Goal: Find specific page/section: Find specific page/section

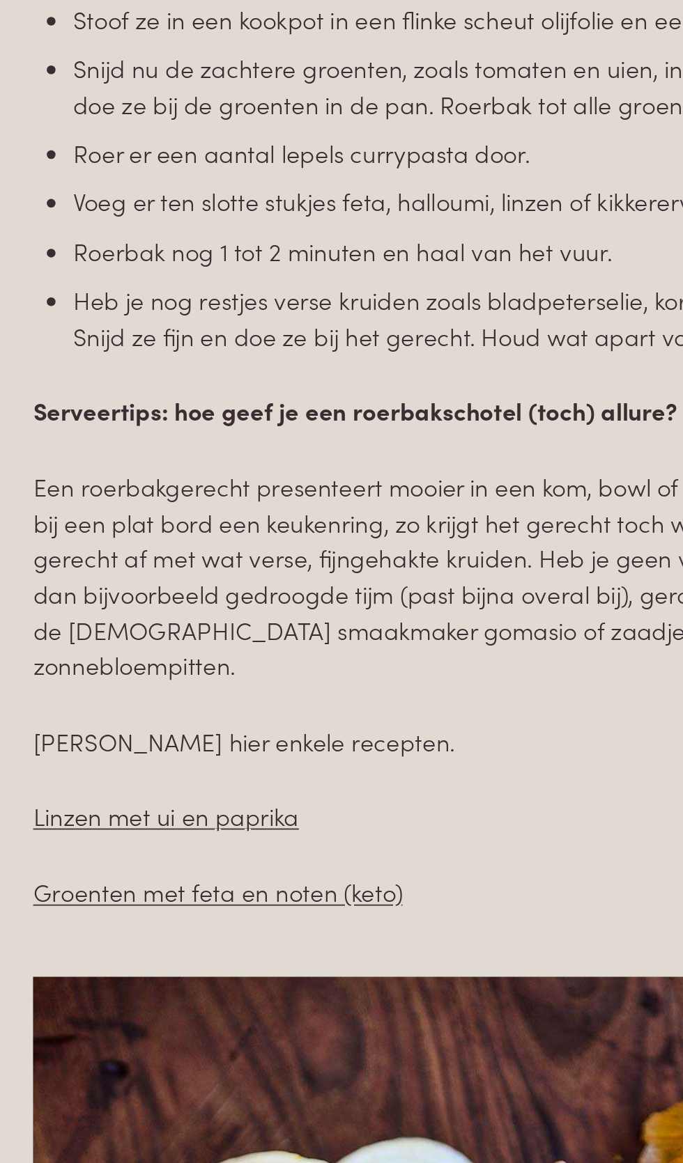
scroll to position [660, 0]
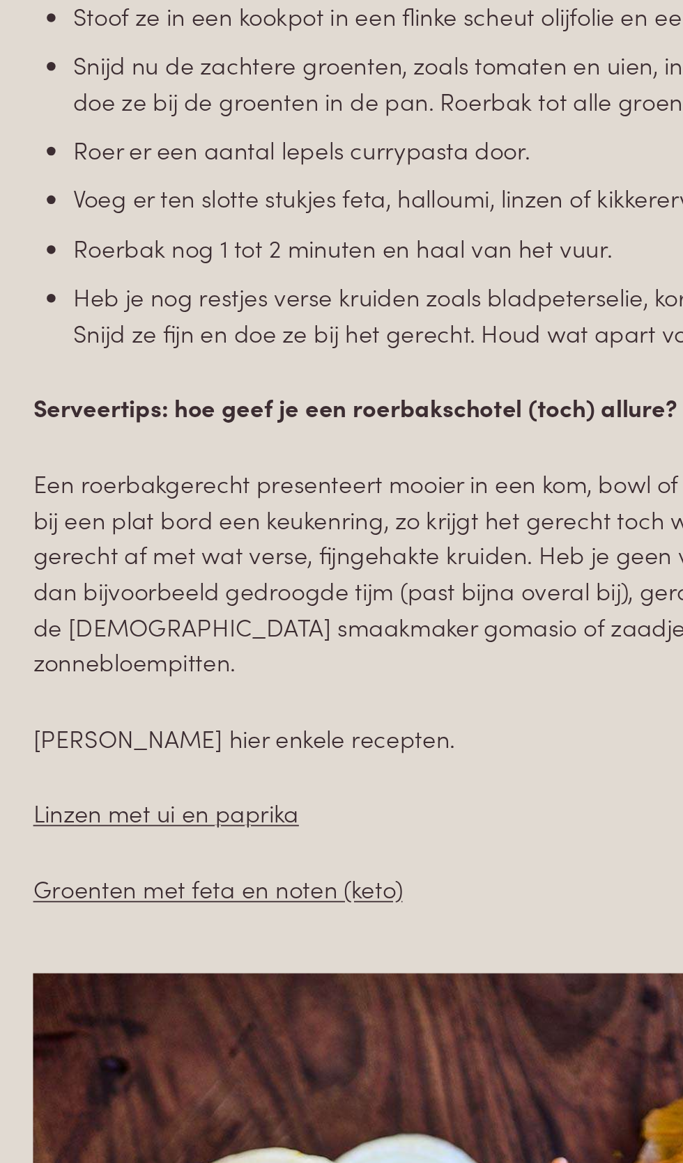
click at [124, 944] on link "Linzen met ui en paprika" at bounding box center [155, 953] width 148 height 19
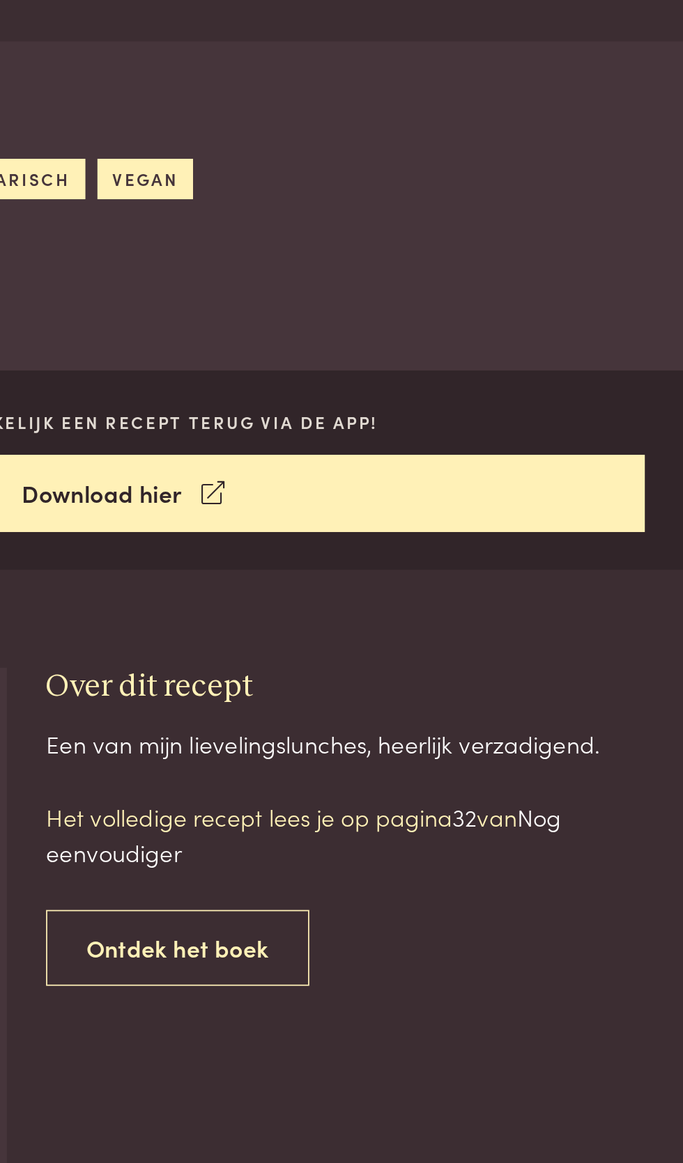
scroll to position [187, 0]
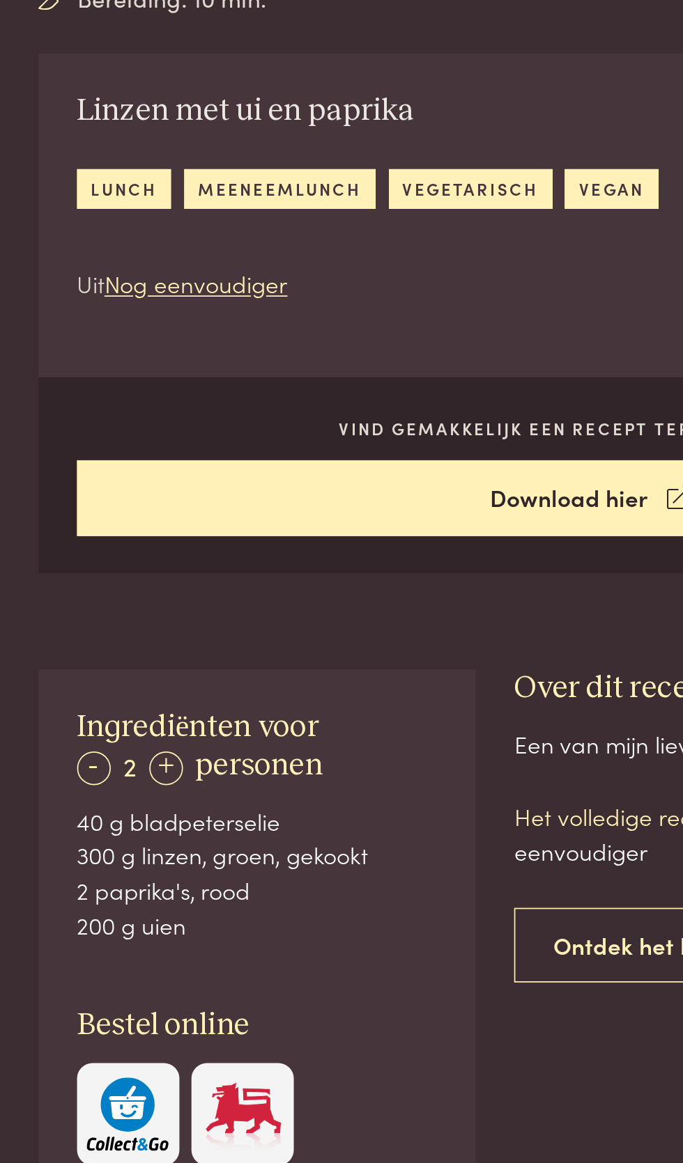
click at [165, 398] on link "meeneemlunch" at bounding box center [162, 405] width 111 height 23
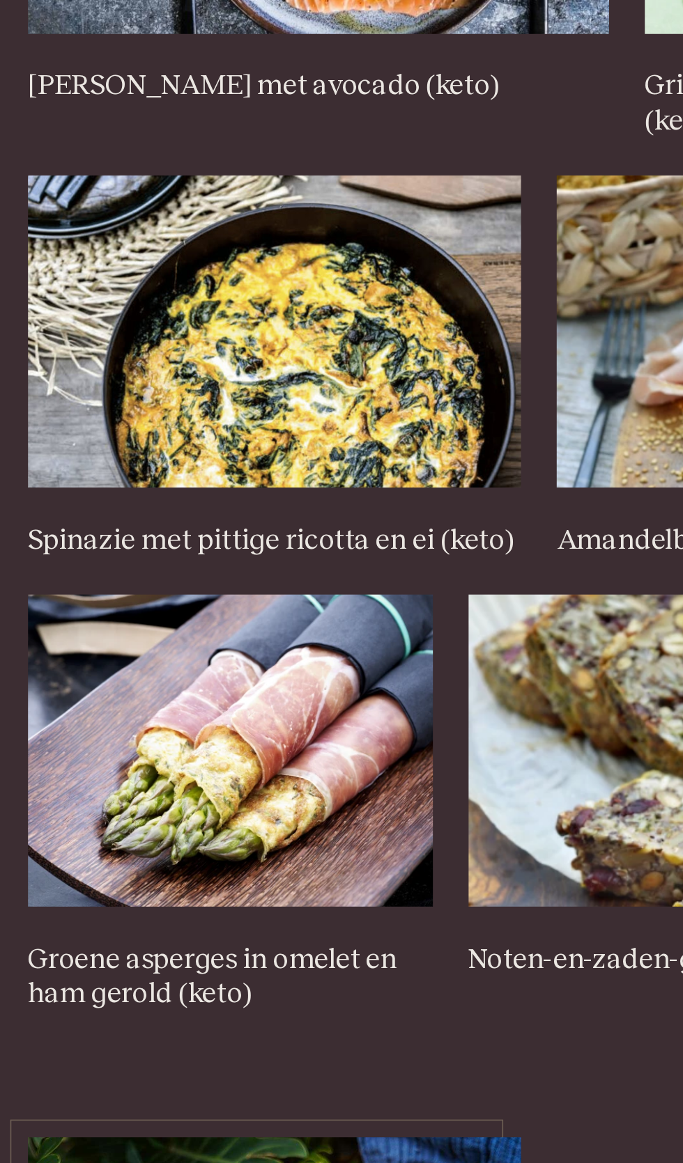
scroll to position [914, 0]
